Goal: Task Accomplishment & Management: Manage account settings

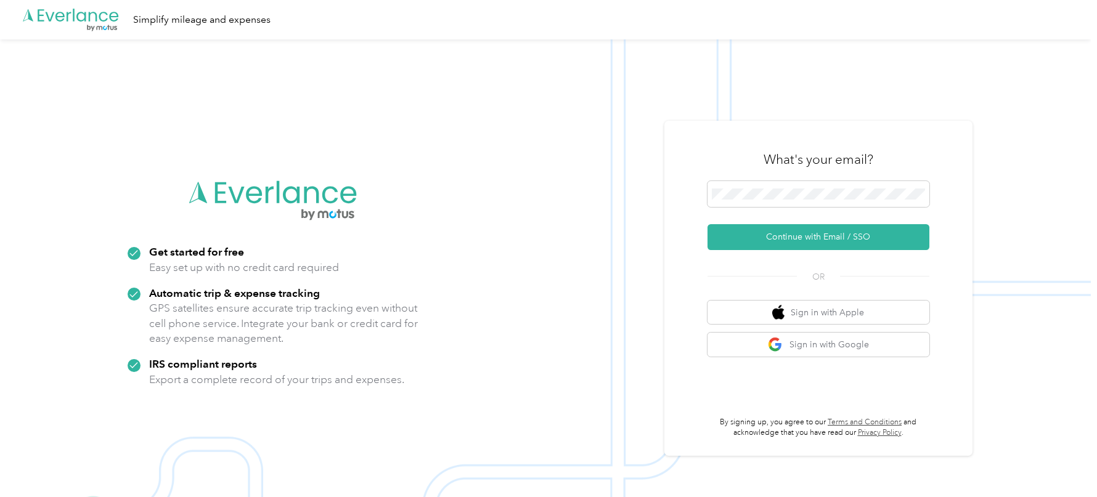
click at [682, 111] on img at bounding box center [545, 287] width 1091 height 497
click at [760, 229] on button "Continue with Email / SSO" at bounding box center [818, 237] width 222 height 26
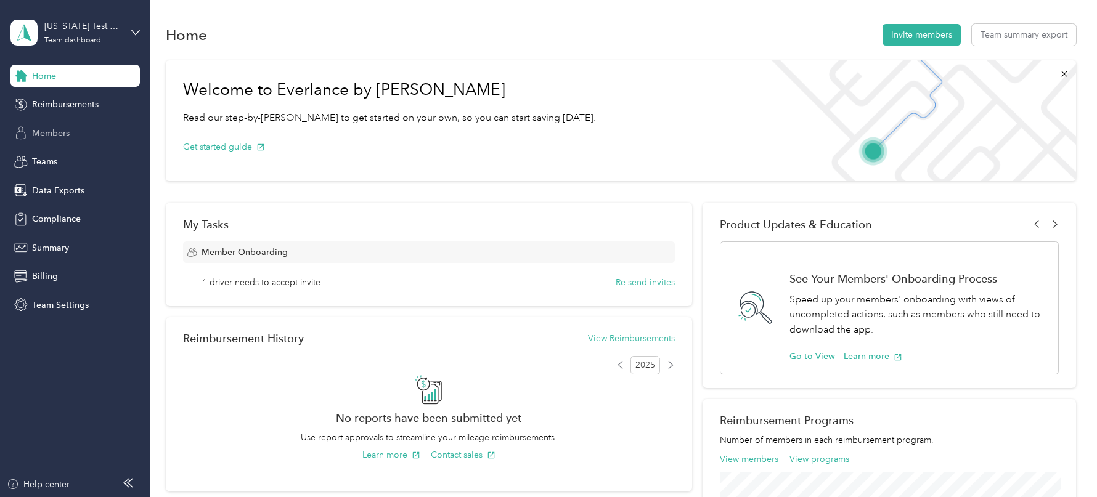
click at [59, 129] on span "Members" at bounding box center [51, 133] width 38 height 13
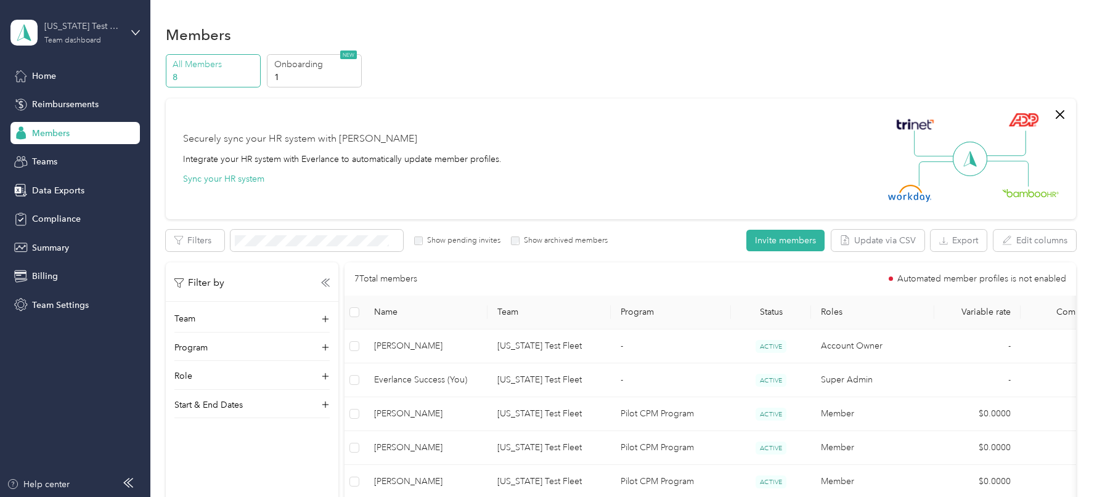
click at [74, 36] on div "[US_STATE] Test Fleet Team dashboard" at bounding box center [82, 32] width 77 height 25
click at [62, 155] on div "Log out" at bounding box center [45, 157] width 47 height 13
